Goal: Transaction & Acquisition: Download file/media

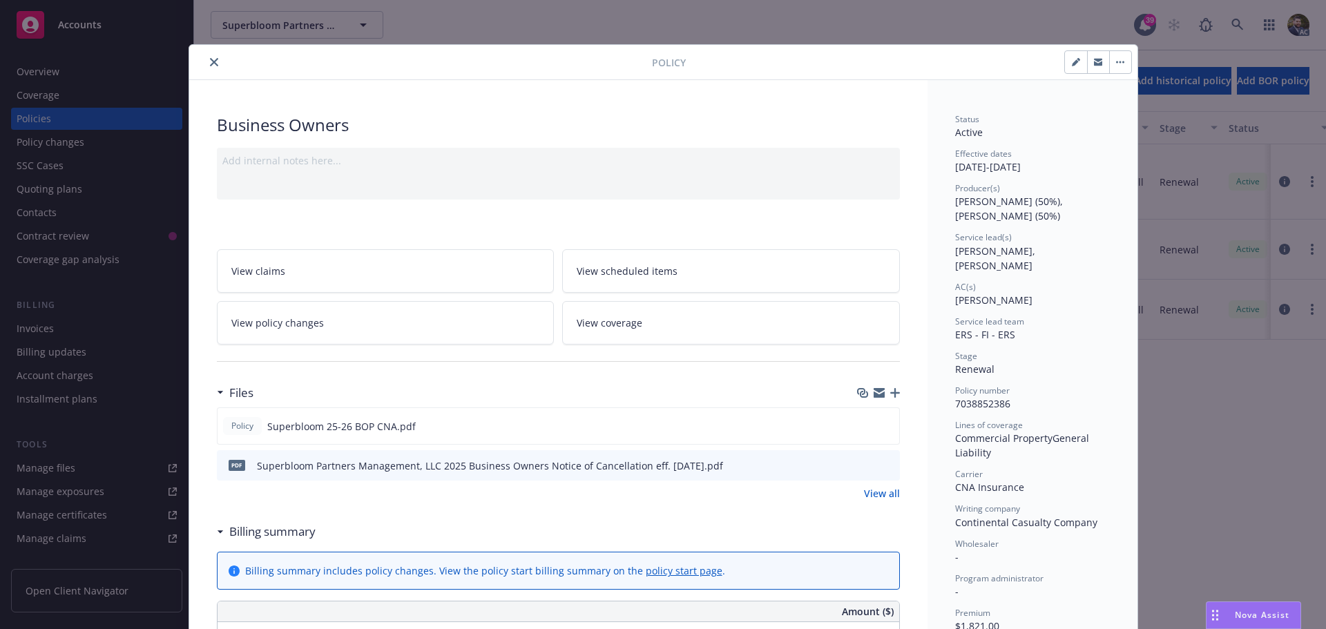
click at [210, 62] on icon "close" at bounding box center [214, 62] width 8 height 8
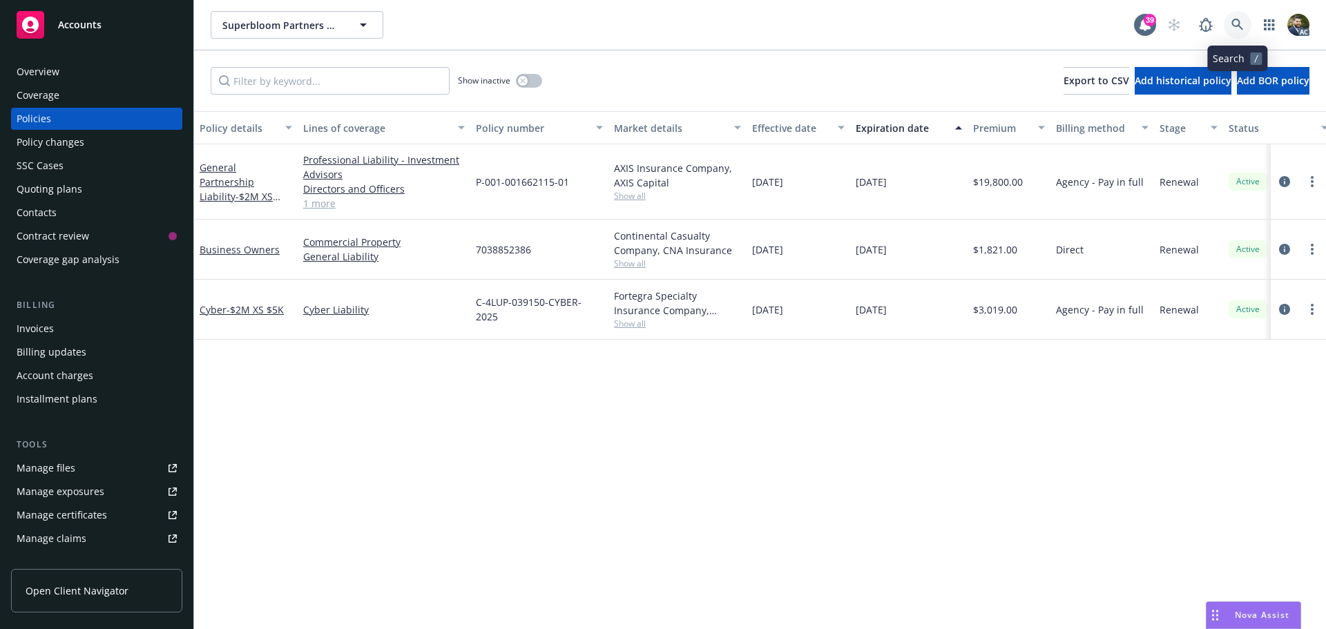
click at [1235, 19] on icon at bounding box center [1237, 25] width 12 height 12
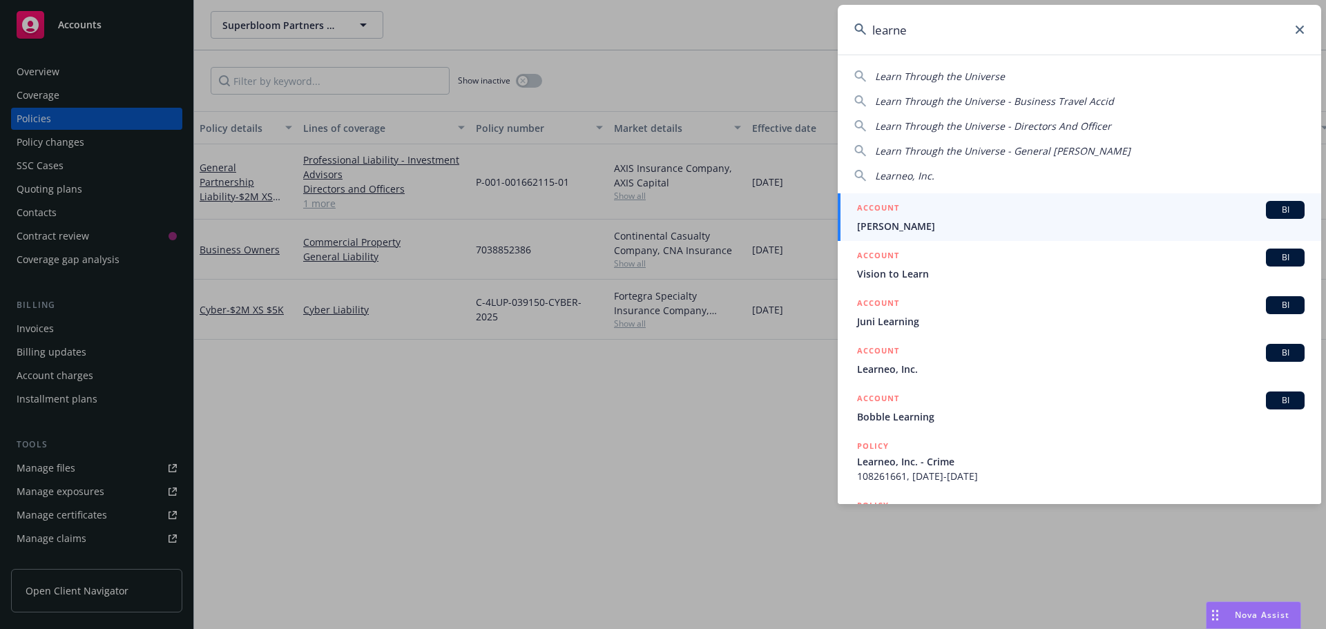
type input "learneo"
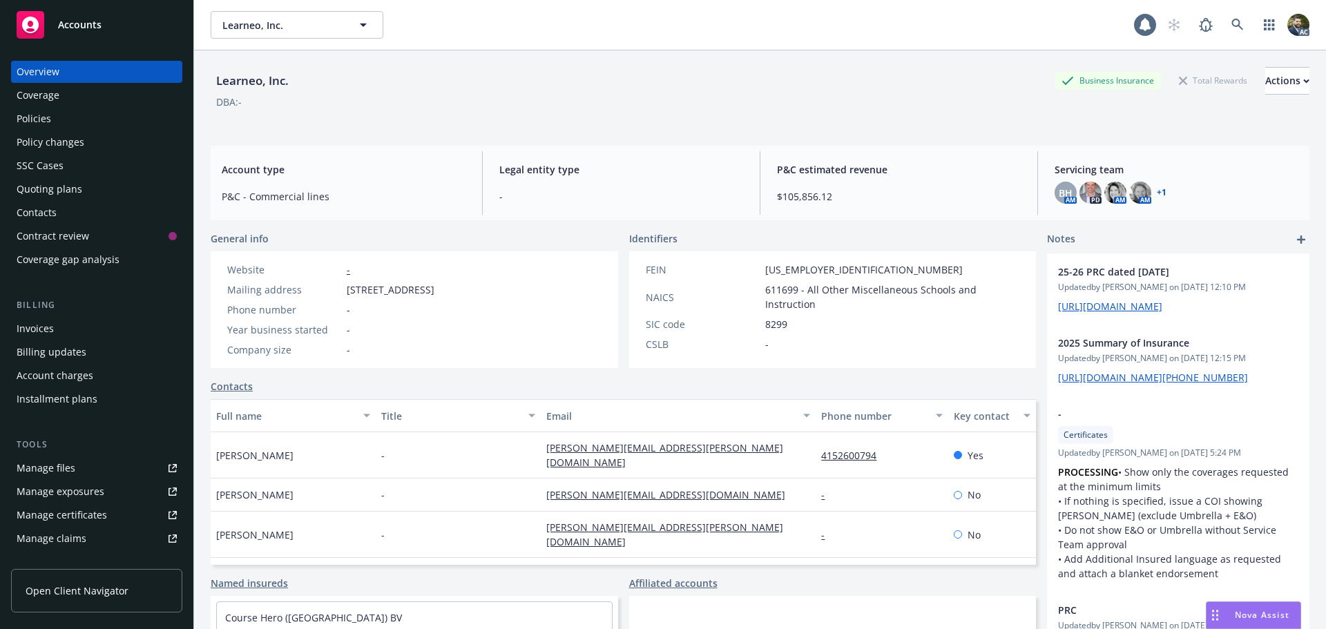
click at [69, 120] on div "Policies" at bounding box center [97, 119] width 160 height 22
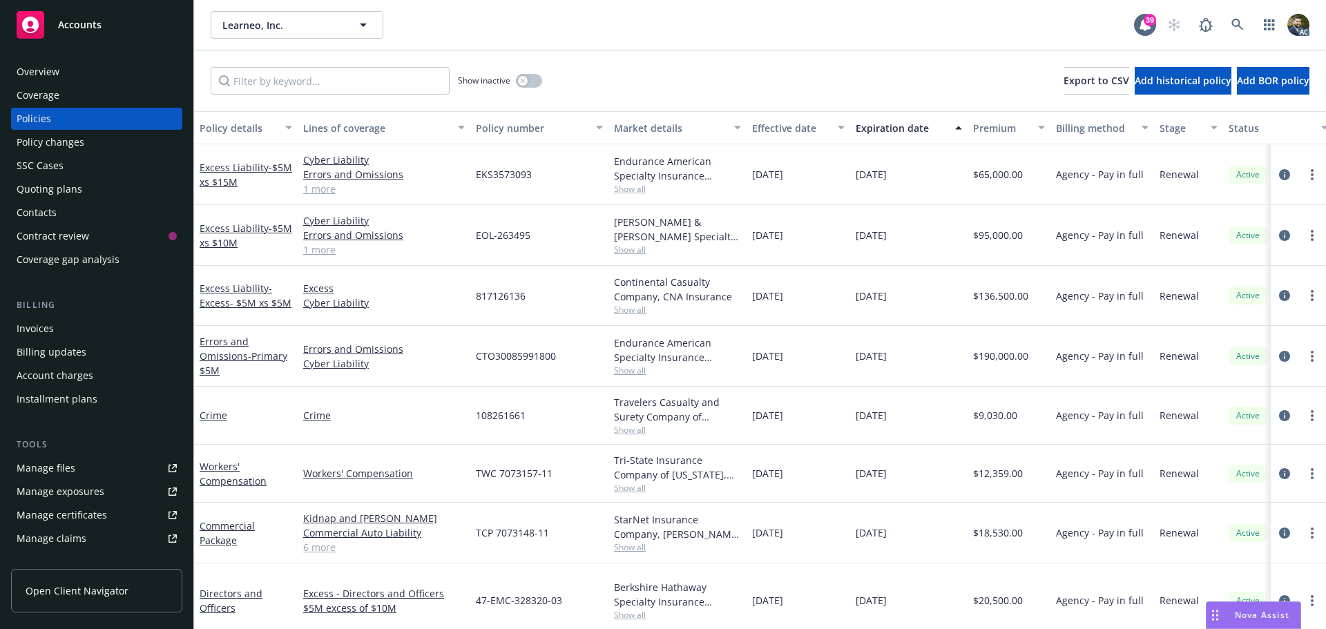
click at [229, 134] on div "Policy details" at bounding box center [238, 128] width 77 height 14
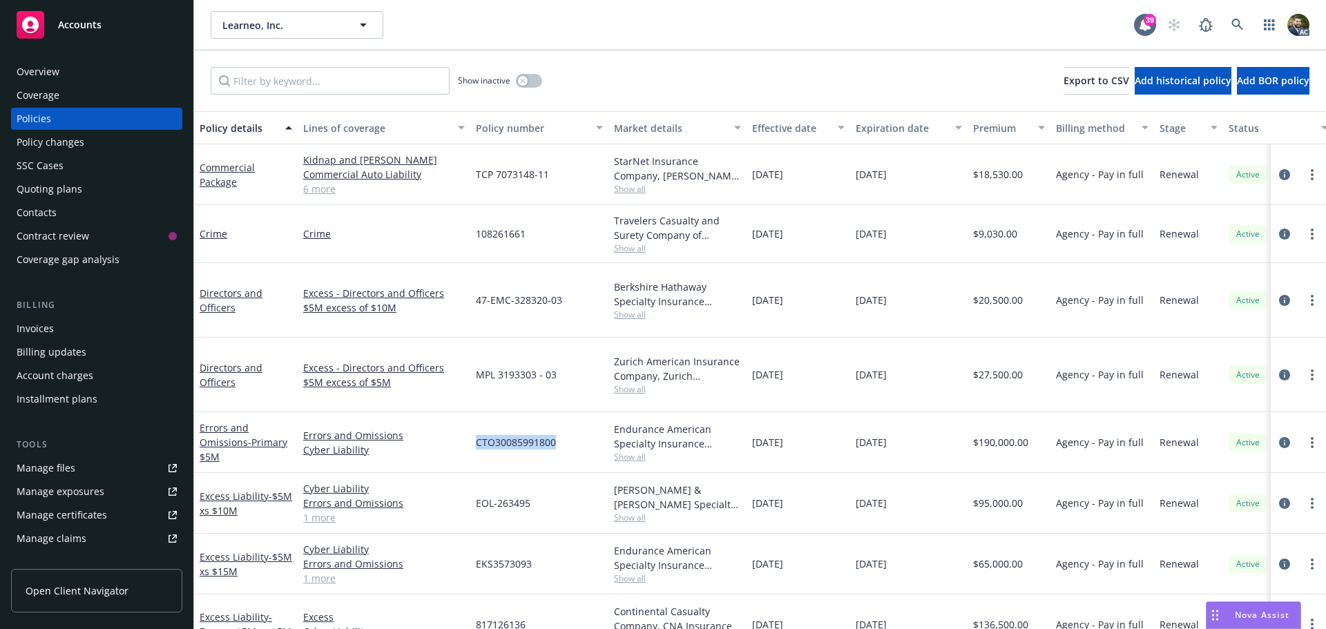
drag, startPoint x: 566, startPoint y: 416, endPoint x: 474, endPoint y: 416, distance: 91.8
click at [474, 416] on div "CTO30085991800" at bounding box center [539, 442] width 138 height 61
copy span "CTO30085991800"
drag, startPoint x: 549, startPoint y: 475, endPoint x: 474, endPoint y: 476, distance: 74.6
click at [474, 476] on div "EOL-263495" at bounding box center [539, 503] width 138 height 61
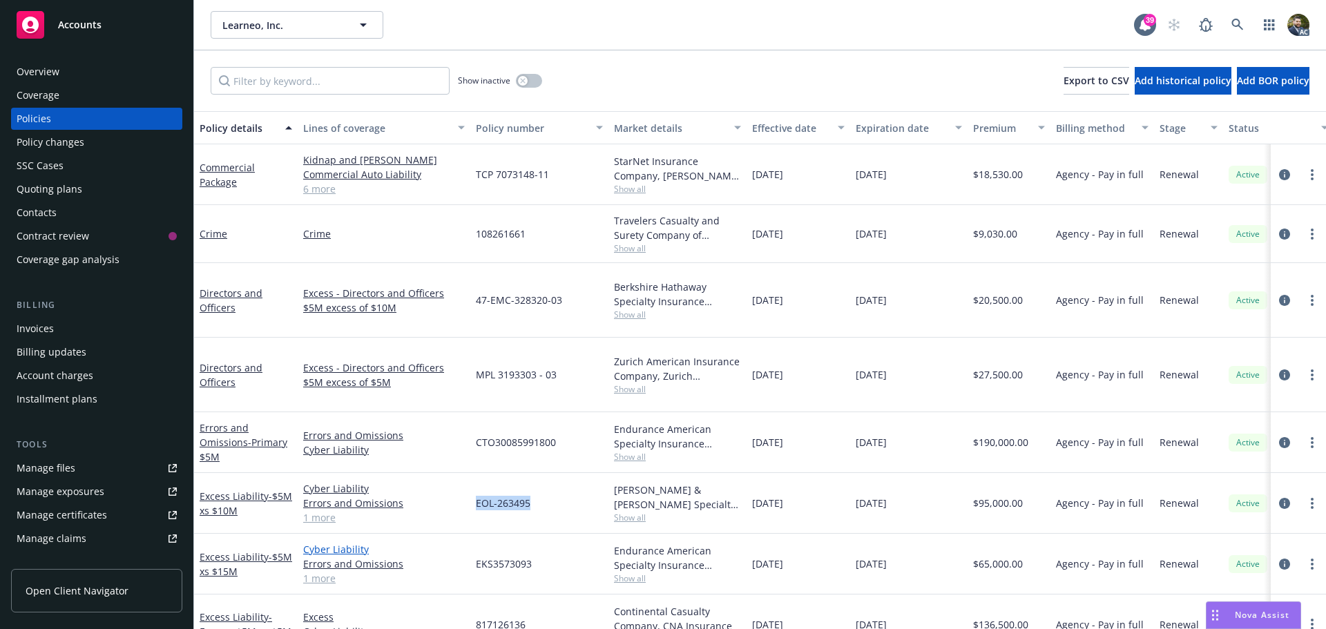
copy span "EOL-263495"
click at [532, 534] on div "EKS3573093" at bounding box center [539, 564] width 138 height 61
click at [315, 571] on link "1 more" at bounding box center [384, 578] width 162 height 14
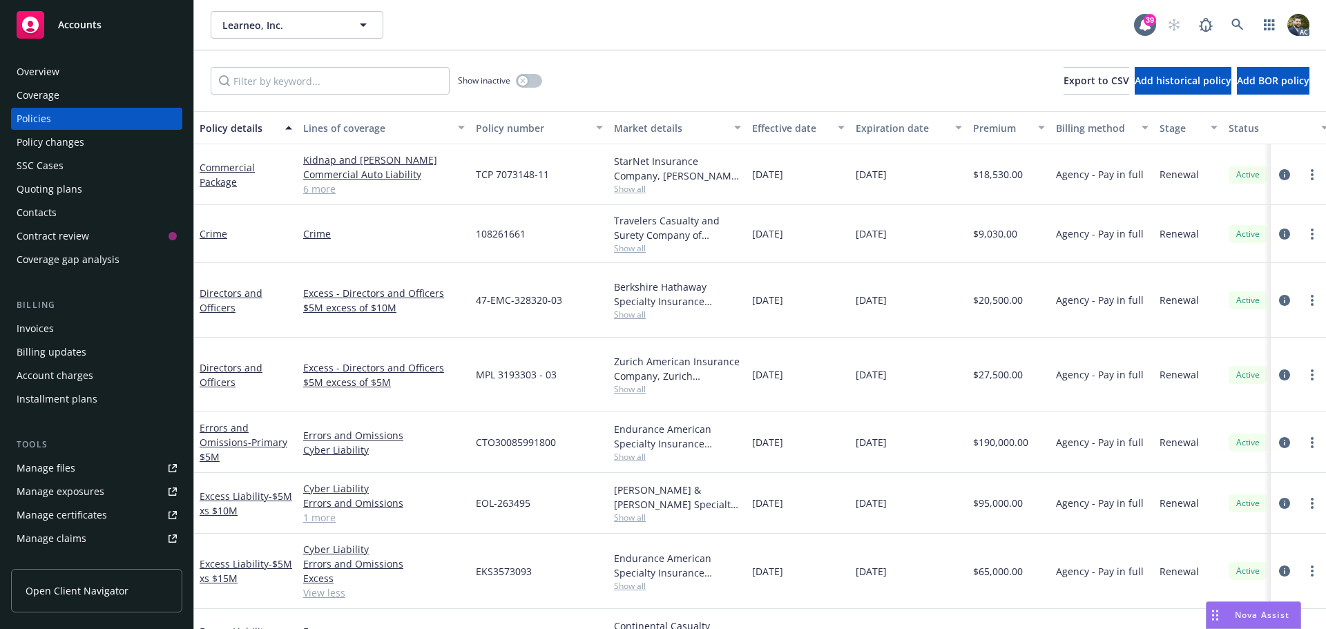
scroll to position [69, 0]
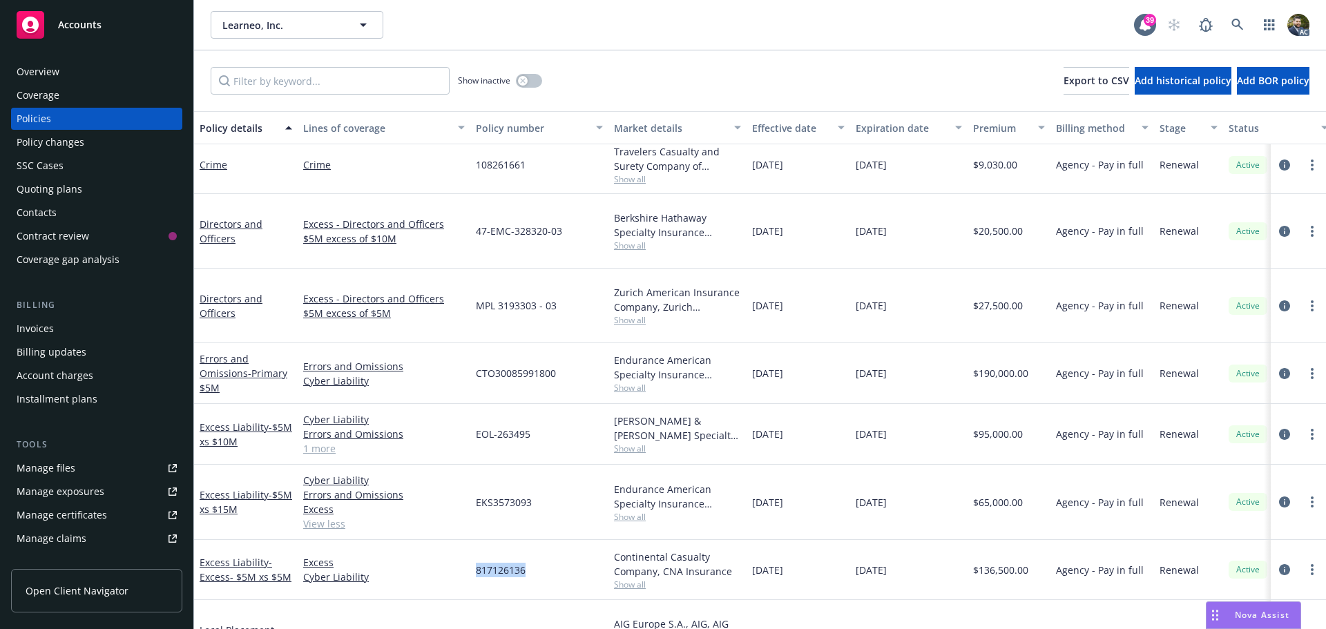
drag, startPoint x: 554, startPoint y: 542, endPoint x: 465, endPoint y: 542, distance: 89.1
click at [465, 542] on div "Excess Liability - Excess- $5M xs $5M Excess Cyber Liability 817126136 Continen…" at bounding box center [860, 570] width 1332 height 60
copy div "817126136"
drag, startPoint x: 545, startPoint y: 475, endPoint x: 474, endPoint y: 473, distance: 71.8
click at [474, 473] on div "EKS3573093" at bounding box center [539, 502] width 138 height 75
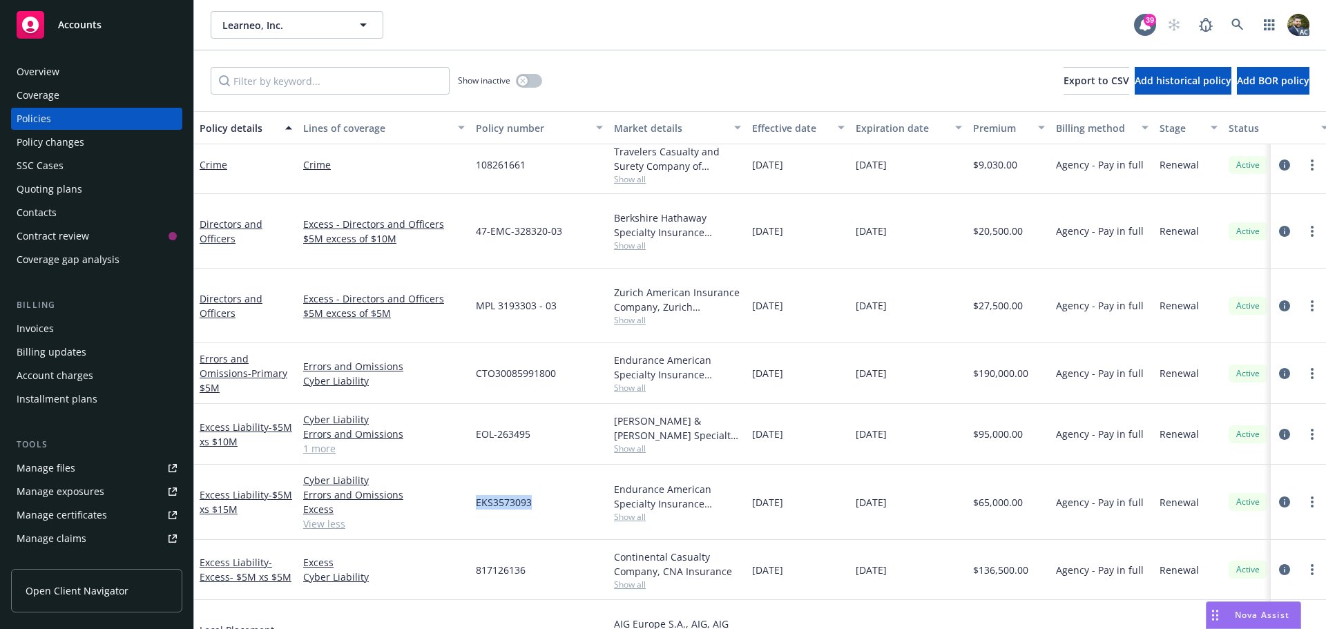
copy span "EKS3573093"
click at [1279, 368] on icon "circleInformation" at bounding box center [1284, 373] width 11 height 11
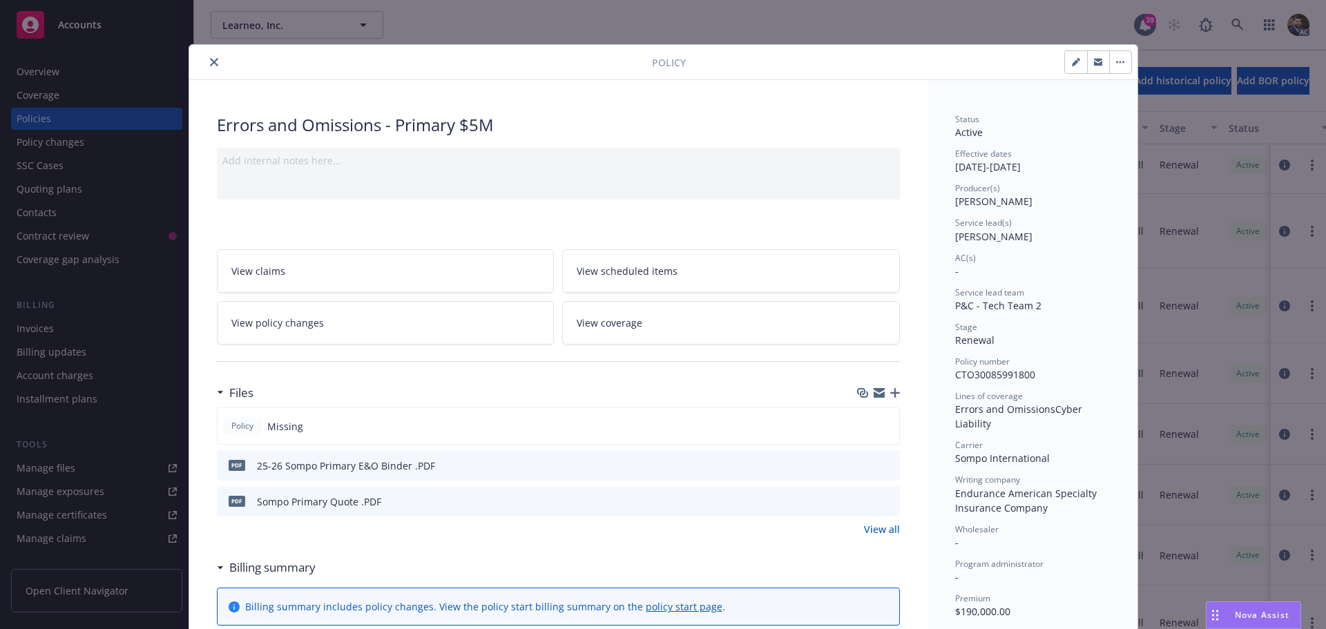
click at [862, 463] on icon "download file" at bounding box center [863, 464] width 11 height 11
click at [211, 64] on icon "close" at bounding box center [214, 62] width 8 height 8
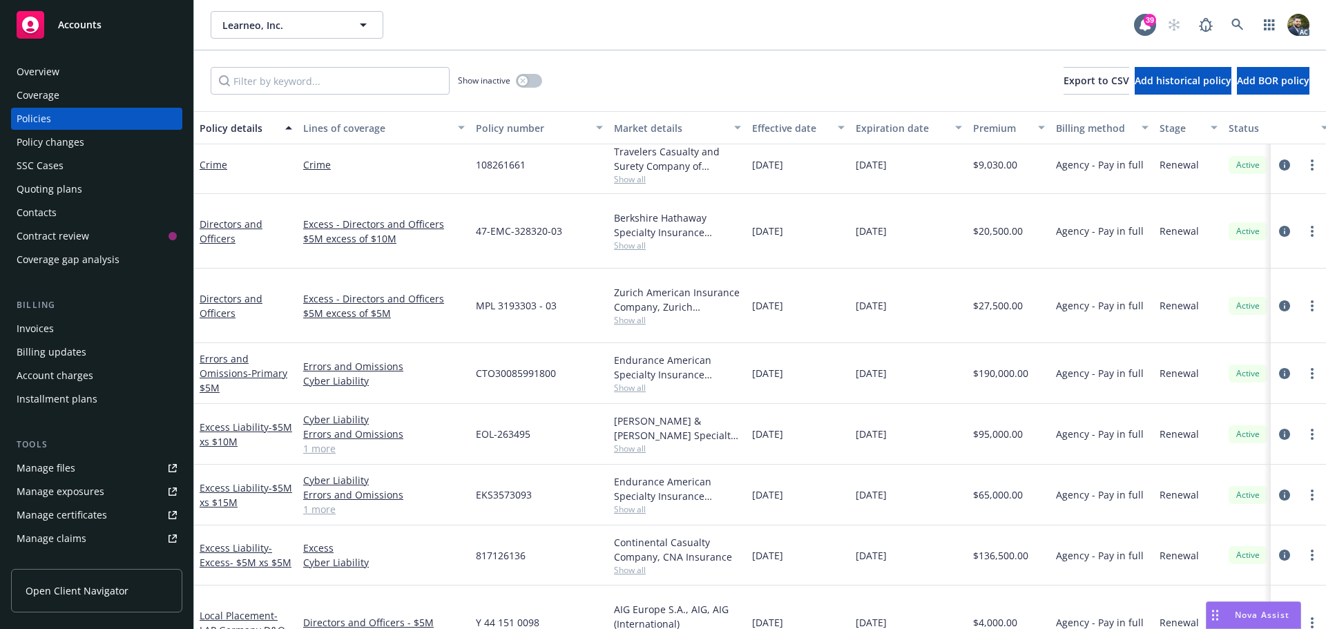
click at [69, 81] on div "Overview" at bounding box center [97, 72] width 160 height 22
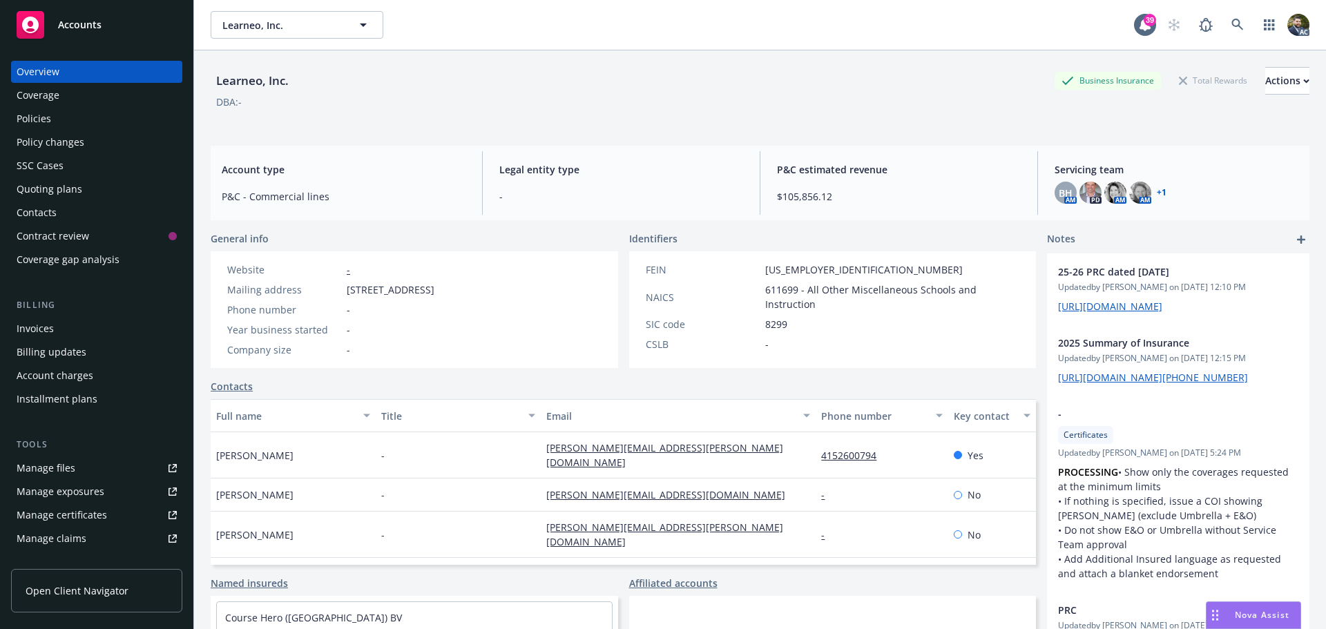
click at [1156, 188] on link "+ 1" at bounding box center [1161, 192] width 10 height 8
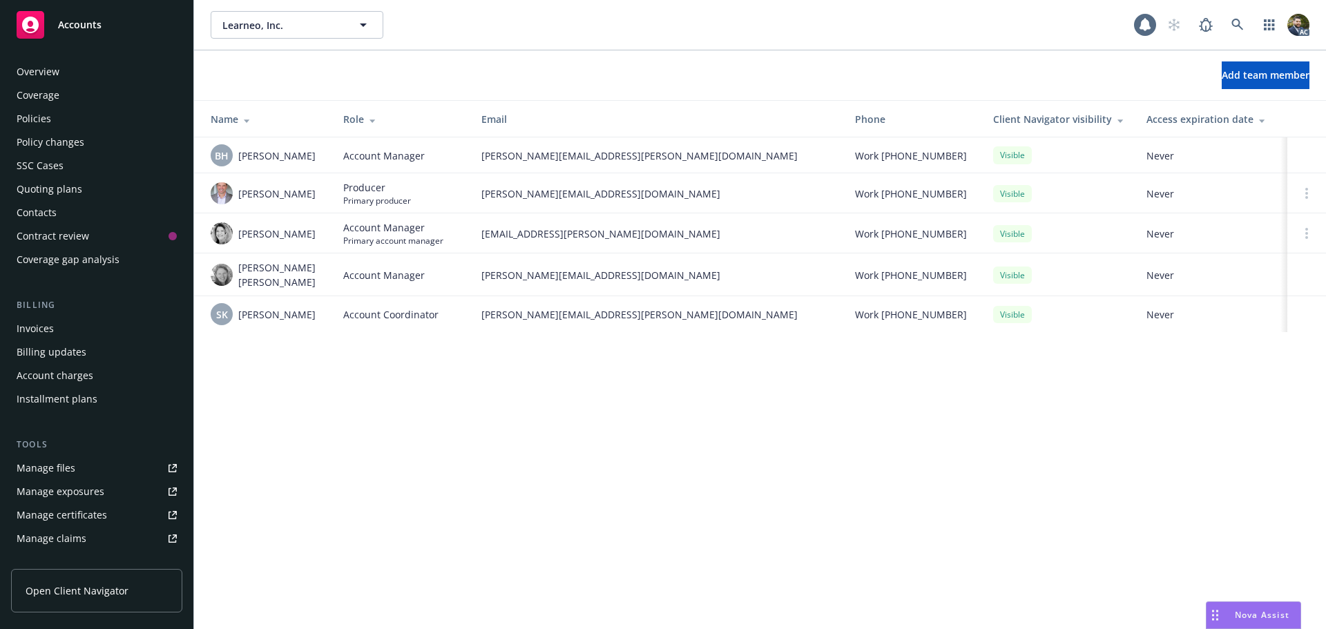
scroll to position [271, 0]
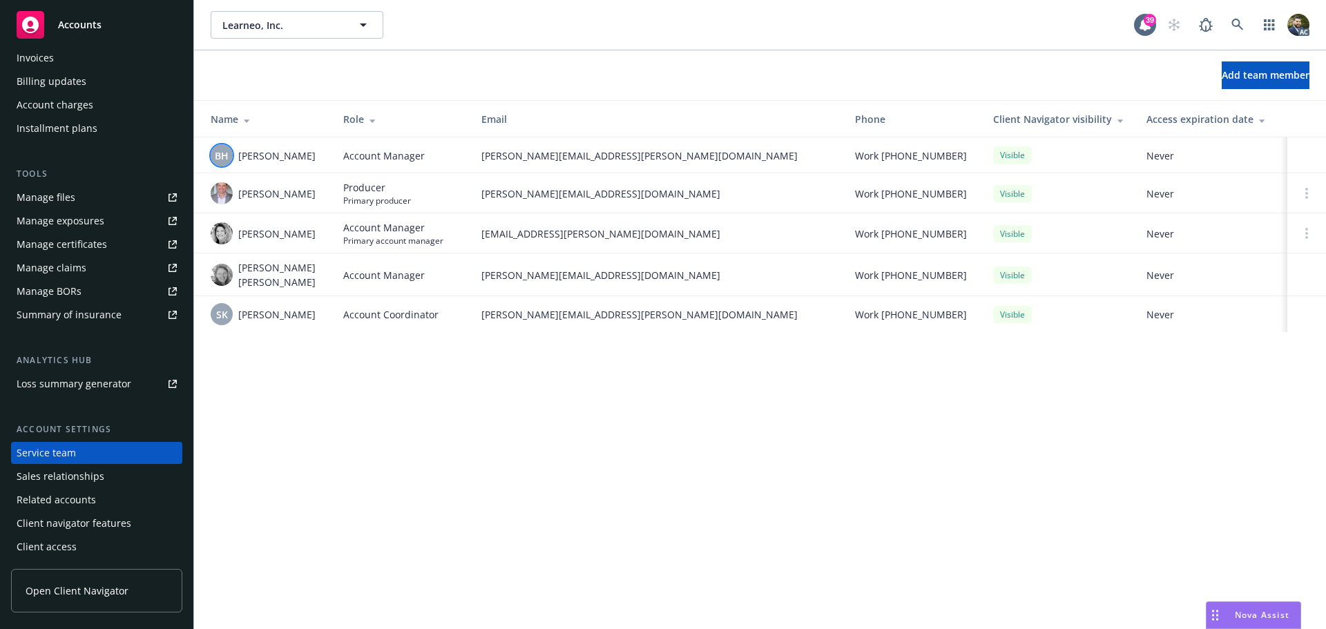
click at [223, 155] on span "BH" at bounding box center [222, 155] width 14 height 14
click at [342, 378] on div "Learneo, Inc. Learneo, Inc. 39 AC Add team member Name Role Email Phone Client …" at bounding box center [760, 314] width 1132 height 629
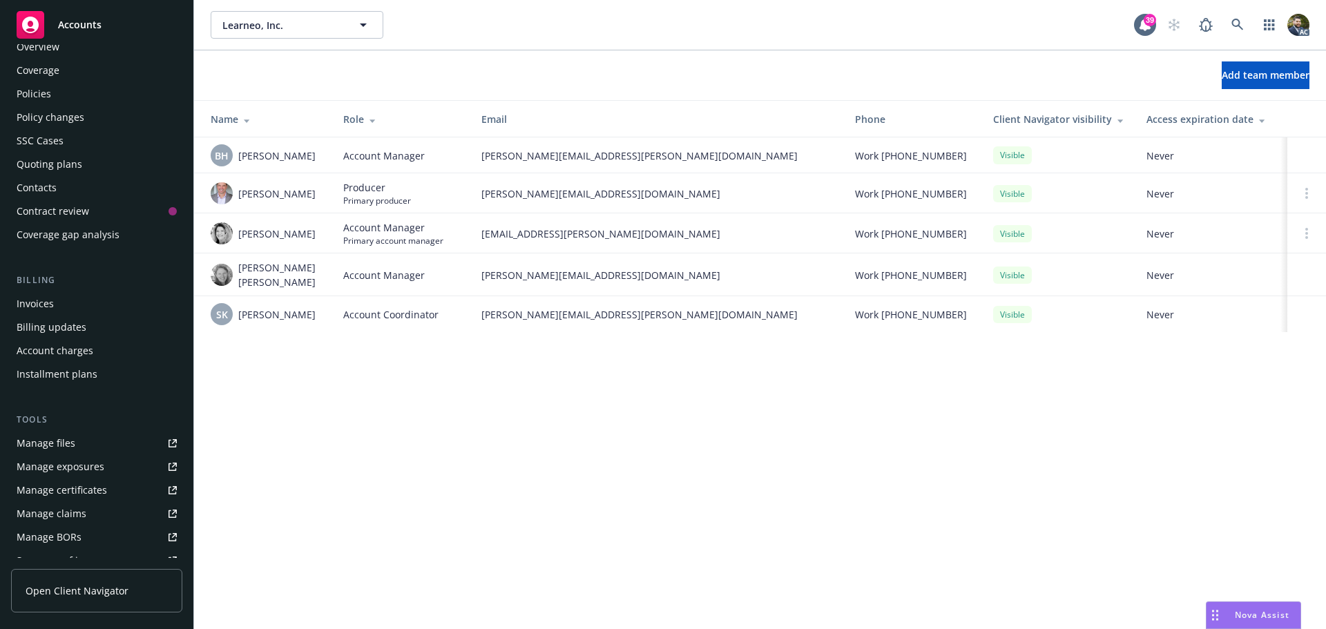
scroll to position [0, 0]
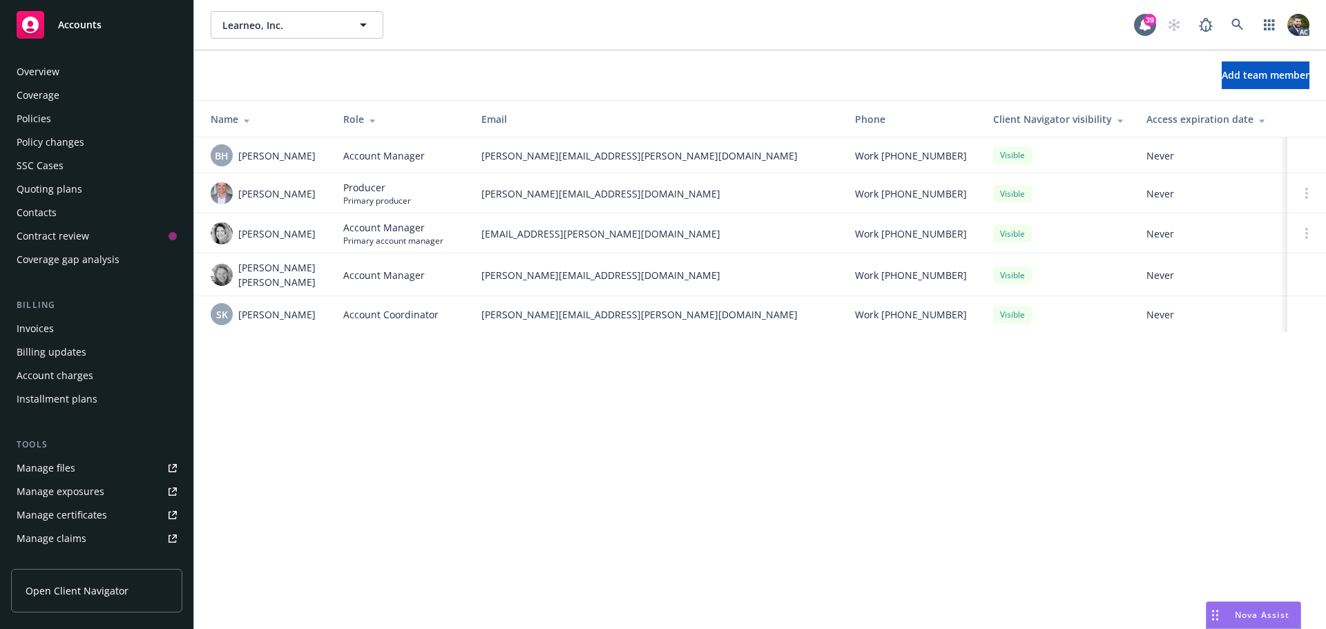
click at [41, 122] on div "Policies" at bounding box center [34, 119] width 35 height 22
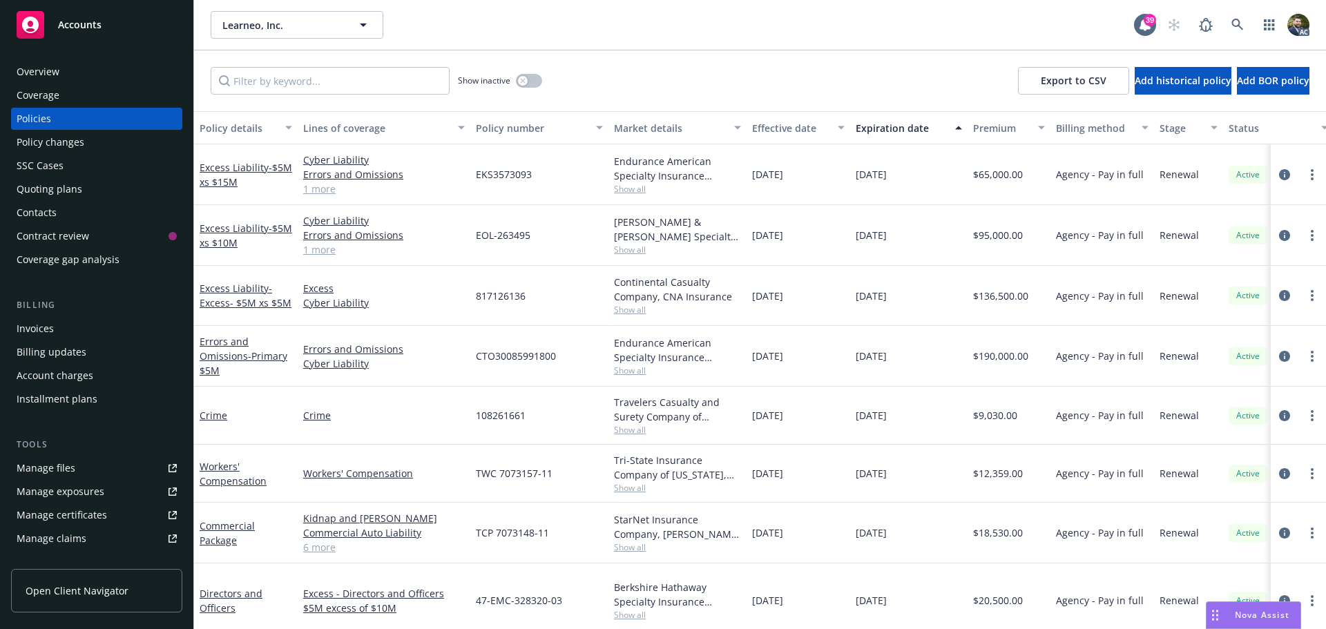
click at [232, 128] on div "Policy details" at bounding box center [238, 128] width 77 height 14
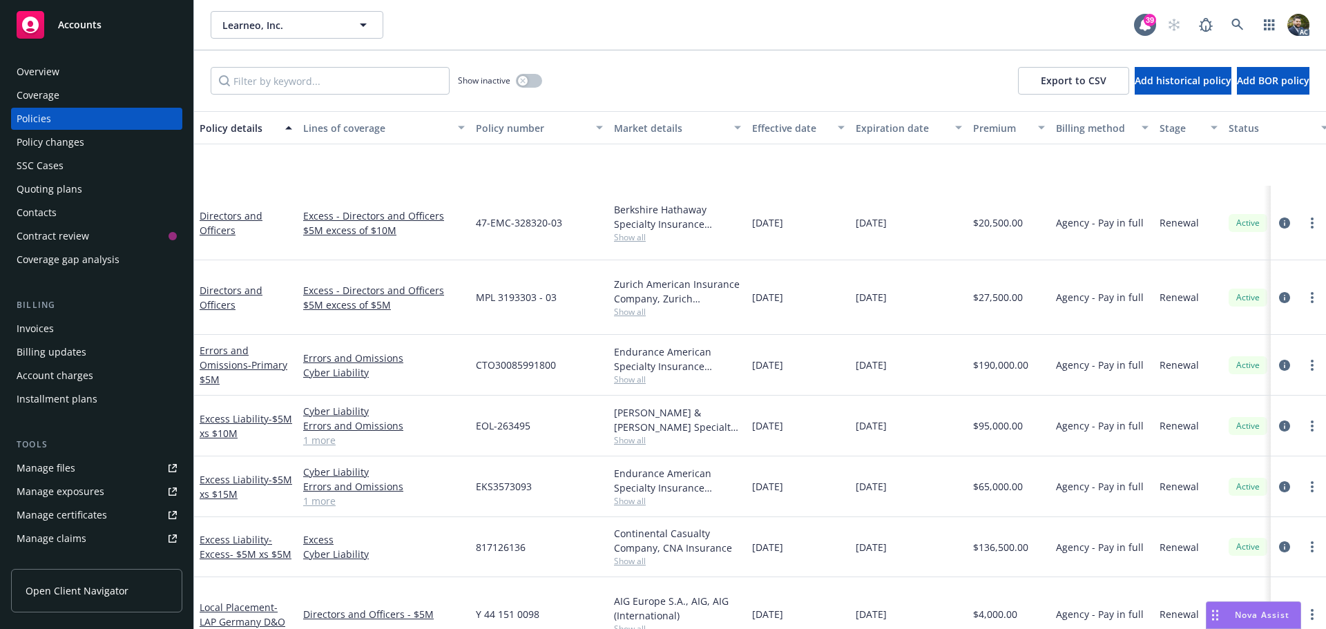
scroll to position [192, 0]
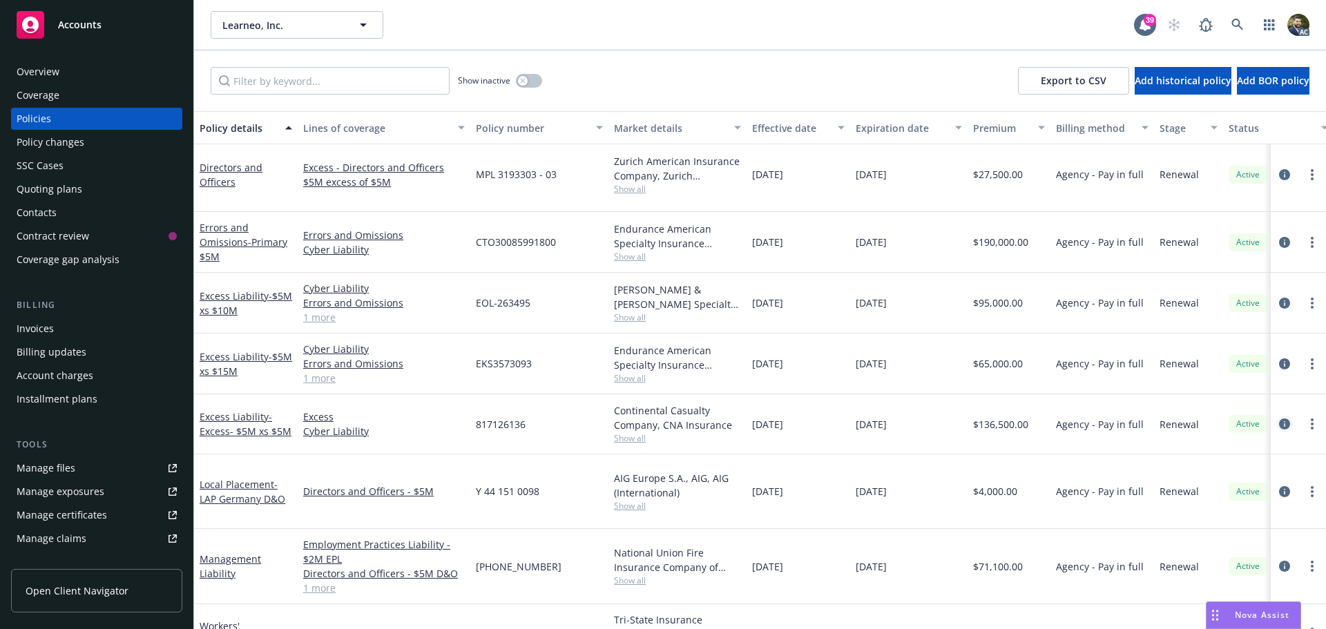
click at [1279, 418] on icon "circleInformation" at bounding box center [1284, 423] width 11 height 11
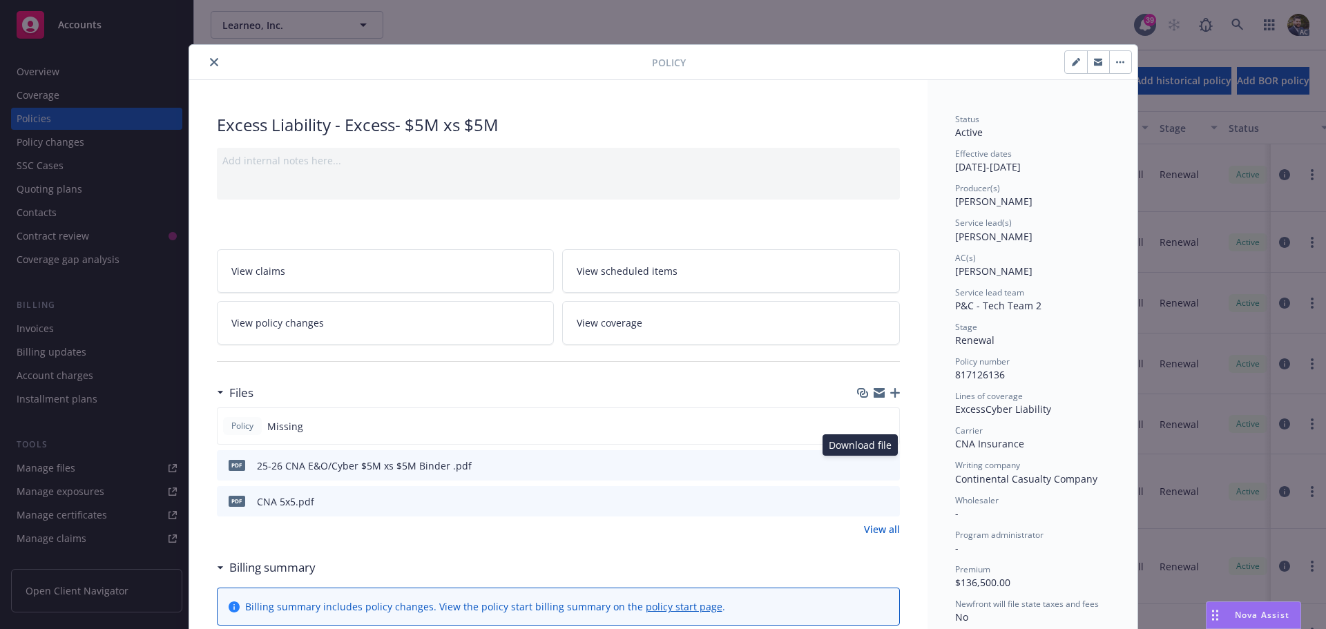
click at [859, 464] on icon "download file" at bounding box center [863, 463] width 9 height 8
drag, startPoint x: 209, startPoint y: 61, endPoint x: 253, endPoint y: 128, distance: 80.8
click at [210, 60] on icon "close" at bounding box center [214, 62] width 8 height 8
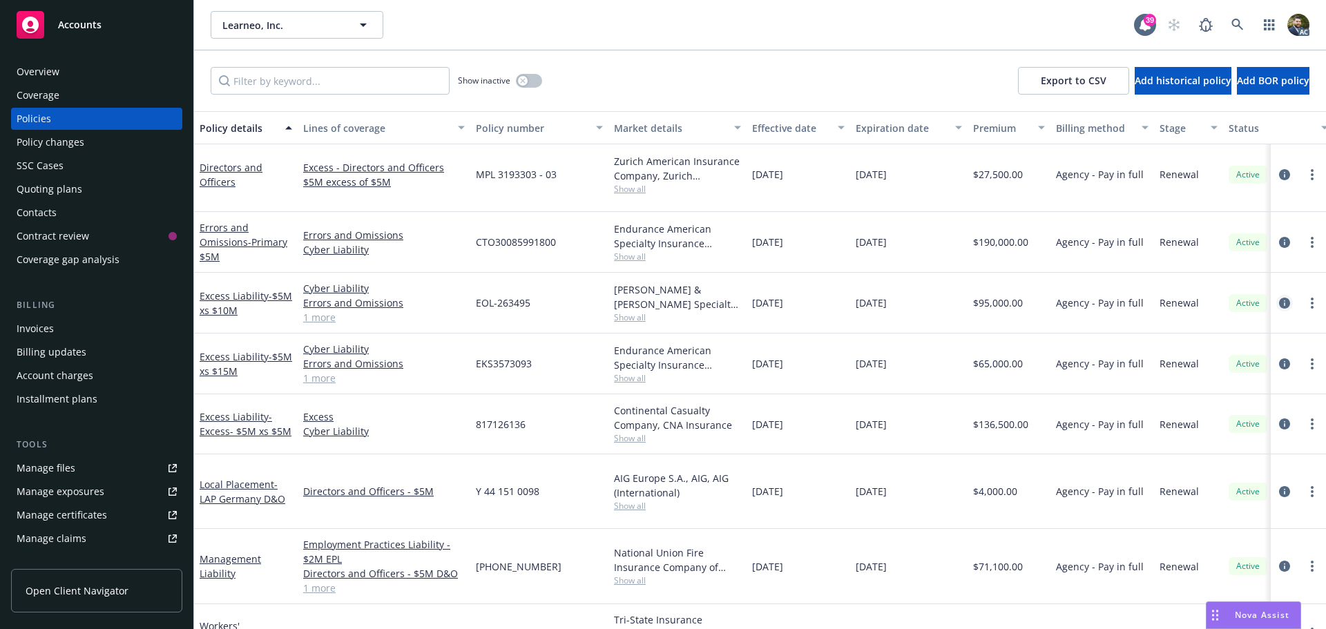
click at [1279, 298] on icon "circleInformation" at bounding box center [1284, 303] width 11 height 11
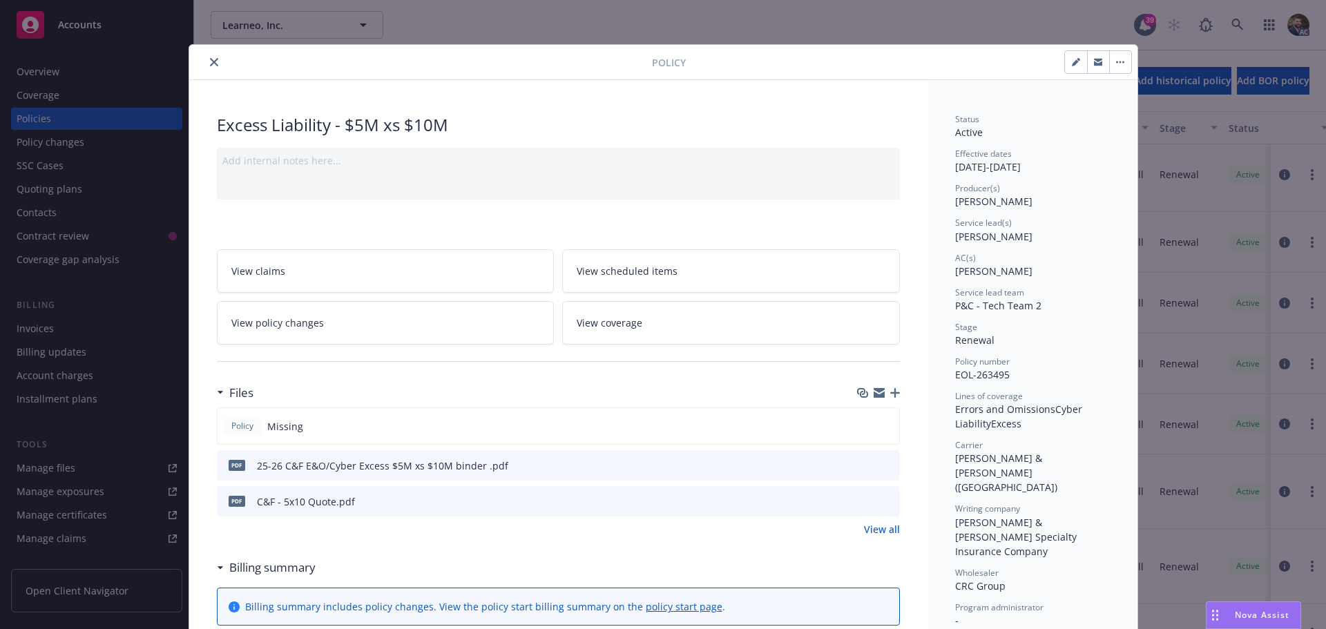
click at [858, 460] on icon "download file" at bounding box center [863, 464] width 11 height 11
click at [211, 55] on button "close" at bounding box center [214, 62] width 17 height 17
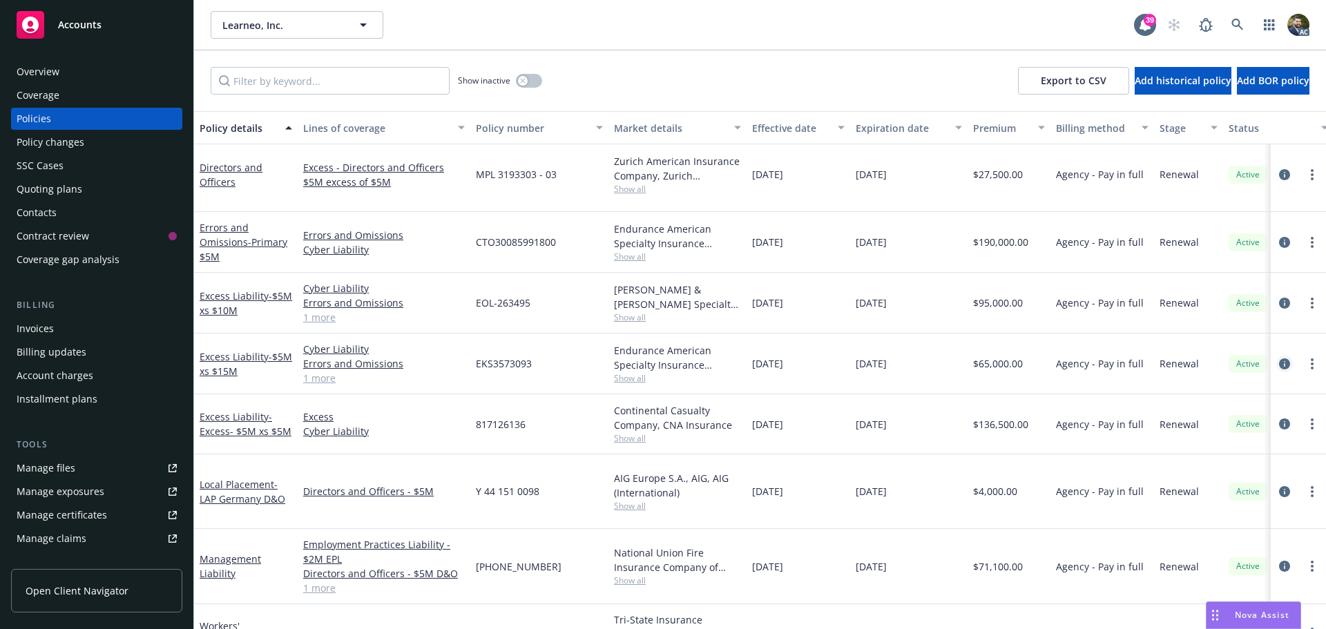
click at [1279, 358] on icon "circleInformation" at bounding box center [1284, 363] width 11 height 11
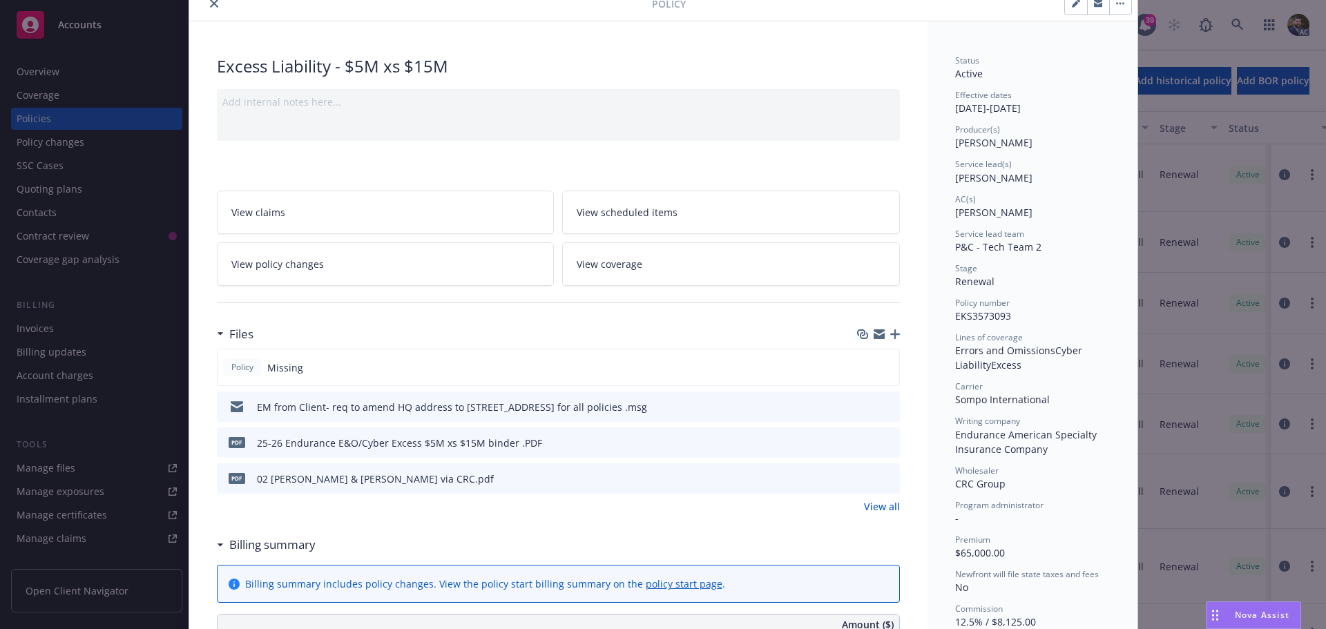
scroll to position [138, 0]
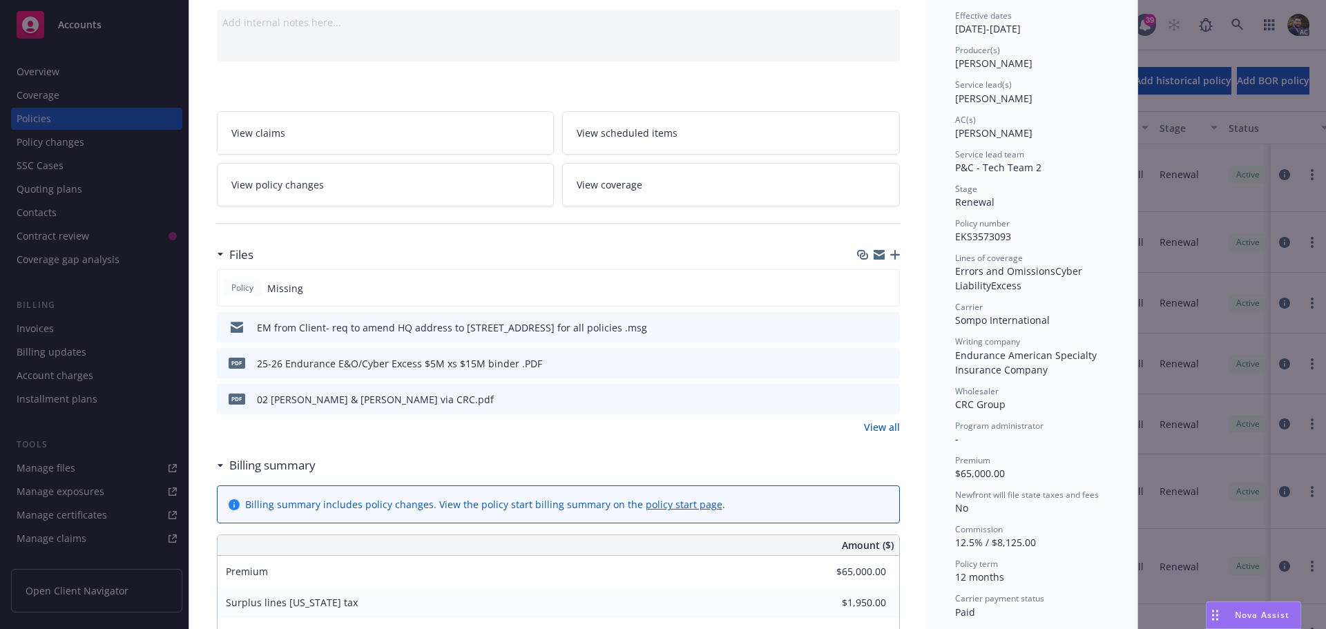
click at [859, 362] on icon "download file" at bounding box center [863, 361] width 9 height 8
